Goal: Check status: Check status

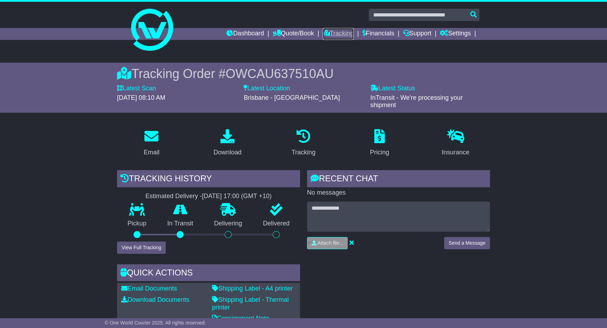
click at [325, 31] on link "Tracking" at bounding box center [338, 34] width 31 height 12
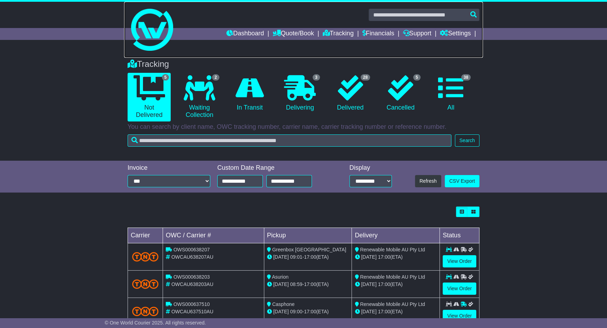
click at [332, 25] on link at bounding box center [303, 30] width 359 height 56
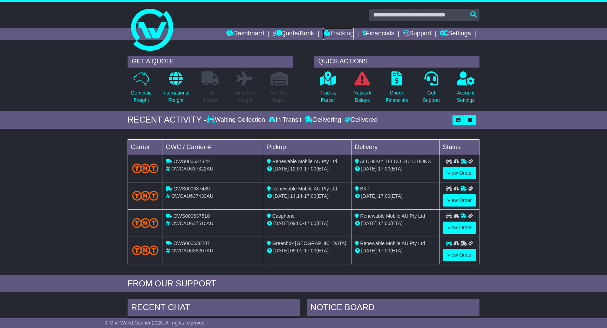
click at [332, 29] on link "Tracking" at bounding box center [338, 34] width 31 height 12
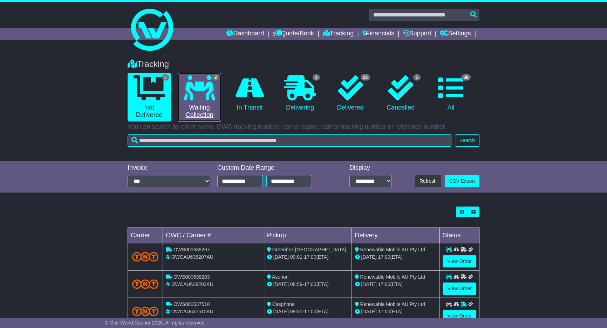
click at [198, 105] on link "2 Waiting Collection" at bounding box center [199, 97] width 43 height 49
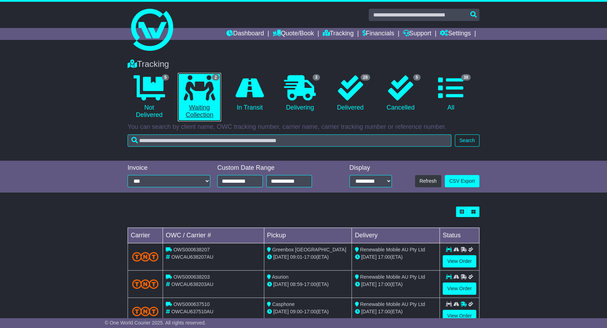
click at [200, 104] on link "2 Waiting Collection" at bounding box center [199, 97] width 43 height 49
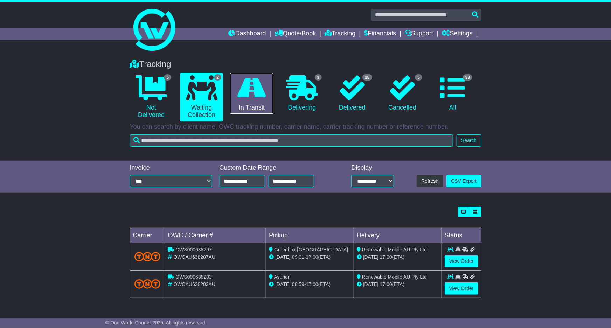
click at [256, 98] on icon at bounding box center [252, 87] width 28 height 25
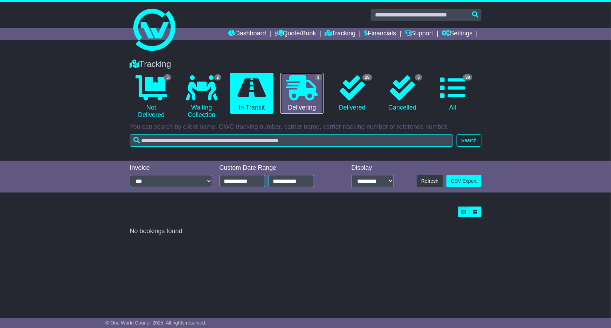
click at [298, 88] on icon at bounding box center [302, 87] width 32 height 25
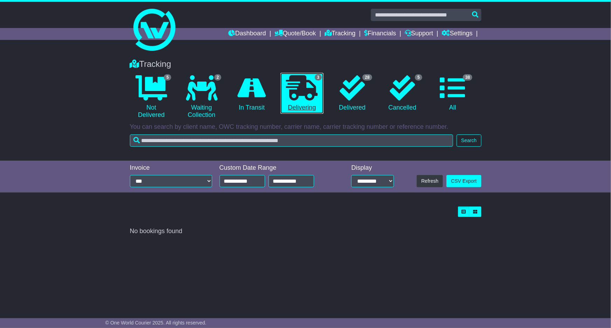
click at [298, 88] on icon at bounding box center [302, 87] width 32 height 25
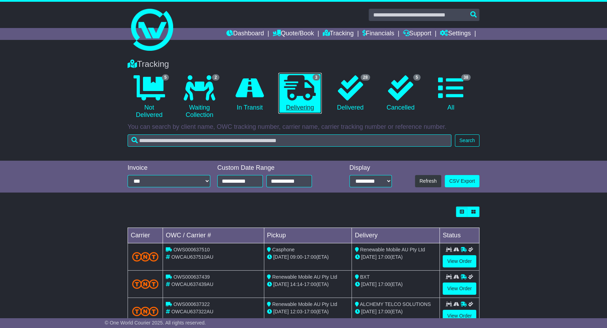
click at [300, 89] on icon at bounding box center [300, 87] width 32 height 25
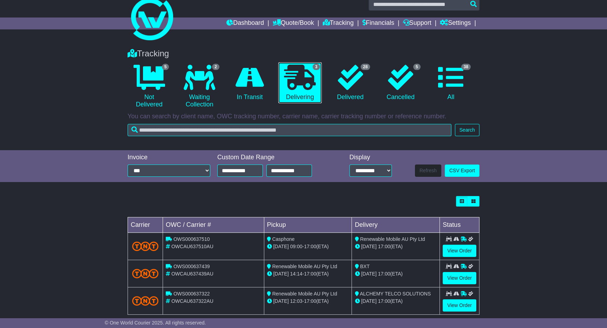
scroll to position [21, 0]
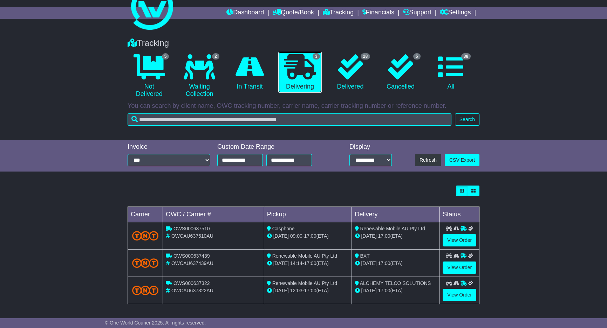
click at [292, 72] on icon at bounding box center [300, 66] width 32 height 25
click at [306, 73] on icon at bounding box center [300, 66] width 32 height 25
click at [297, 65] on icon at bounding box center [300, 66] width 32 height 25
drag, startPoint x: 297, startPoint y: 65, endPoint x: 212, endPoint y: 21, distance: 96.0
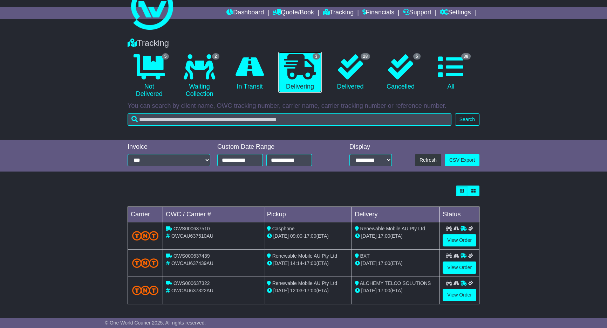
click at [296, 64] on icon at bounding box center [300, 66] width 32 height 25
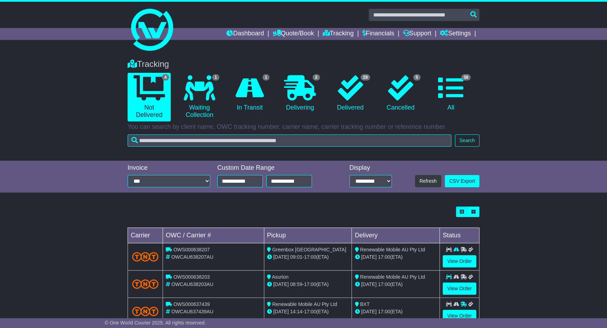
scroll to position [21, 0]
